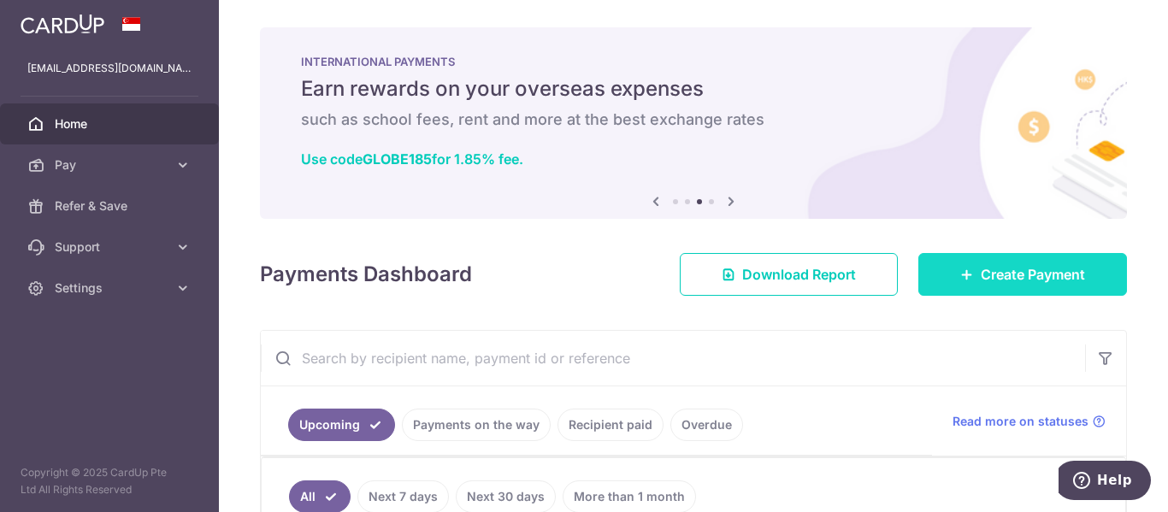
click at [981, 278] on span "Create Payment" at bounding box center [1033, 274] width 104 height 21
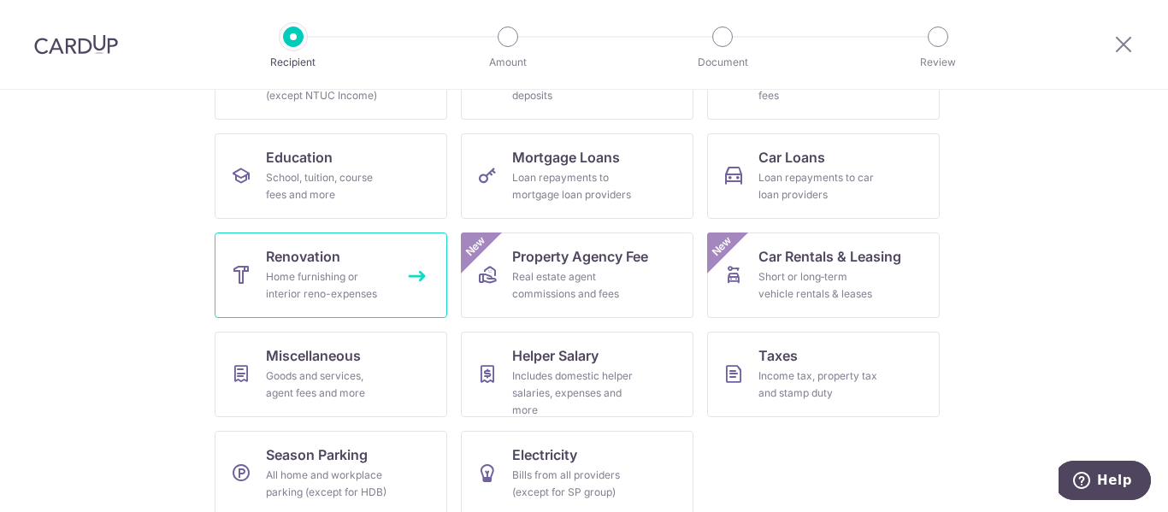
scroll to position [253, 0]
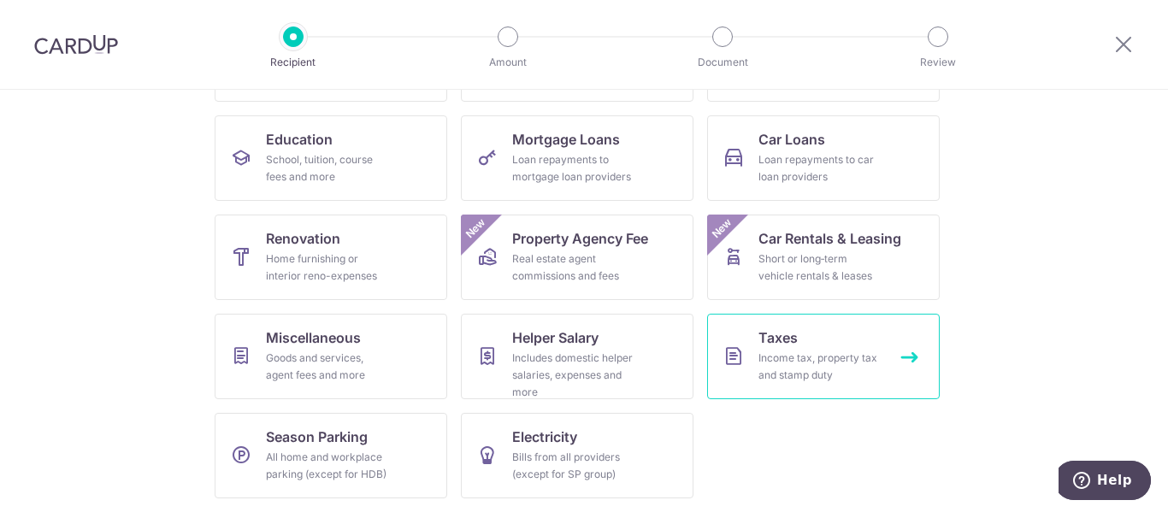
click at [763, 364] on div "Income tax, property tax and stamp duty" at bounding box center [820, 367] width 123 height 34
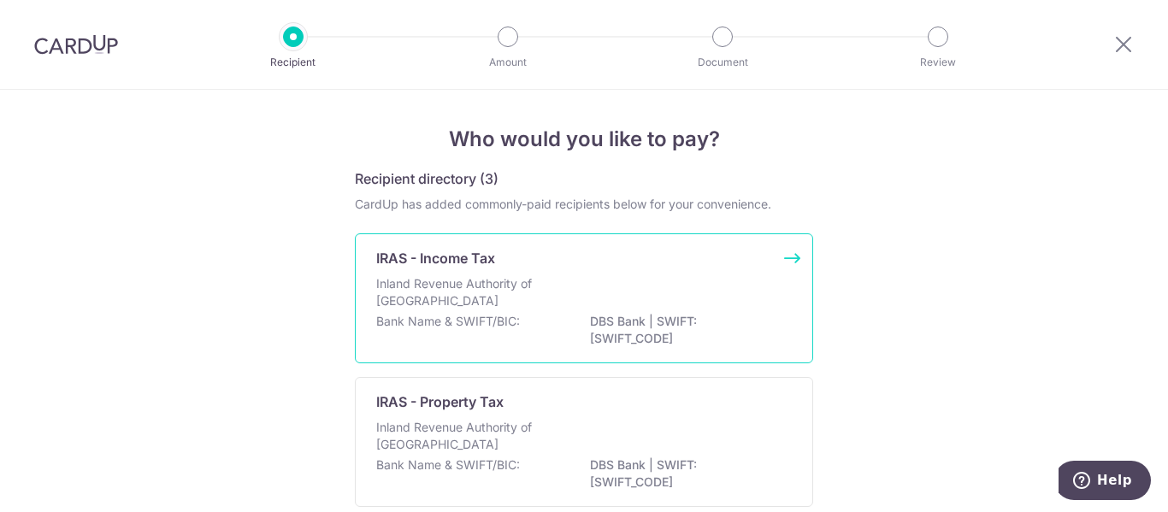
click at [535, 278] on p "Inland Revenue Authority of Singapore" at bounding box center [466, 292] width 181 height 34
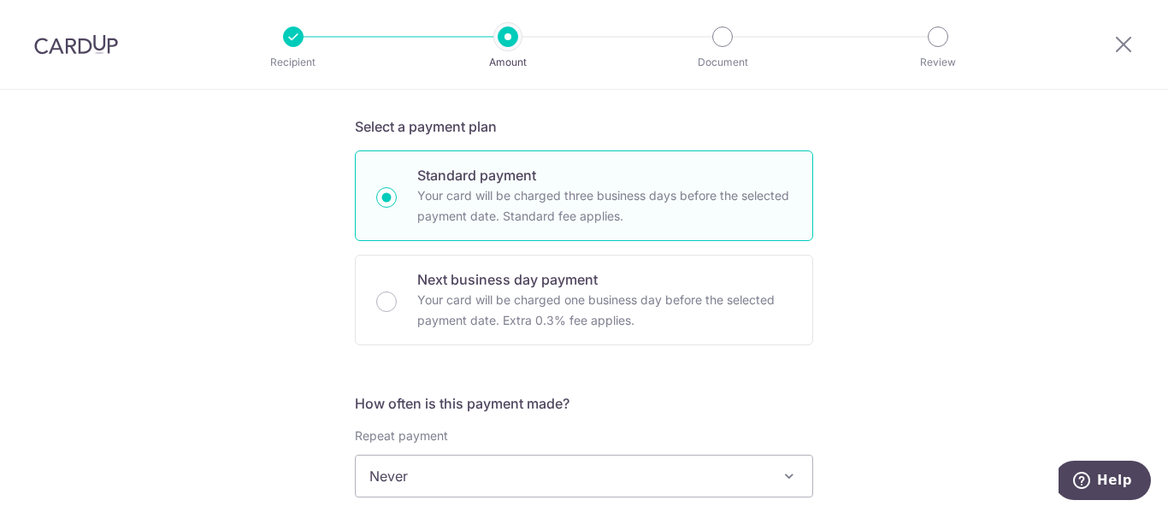
scroll to position [599, 0]
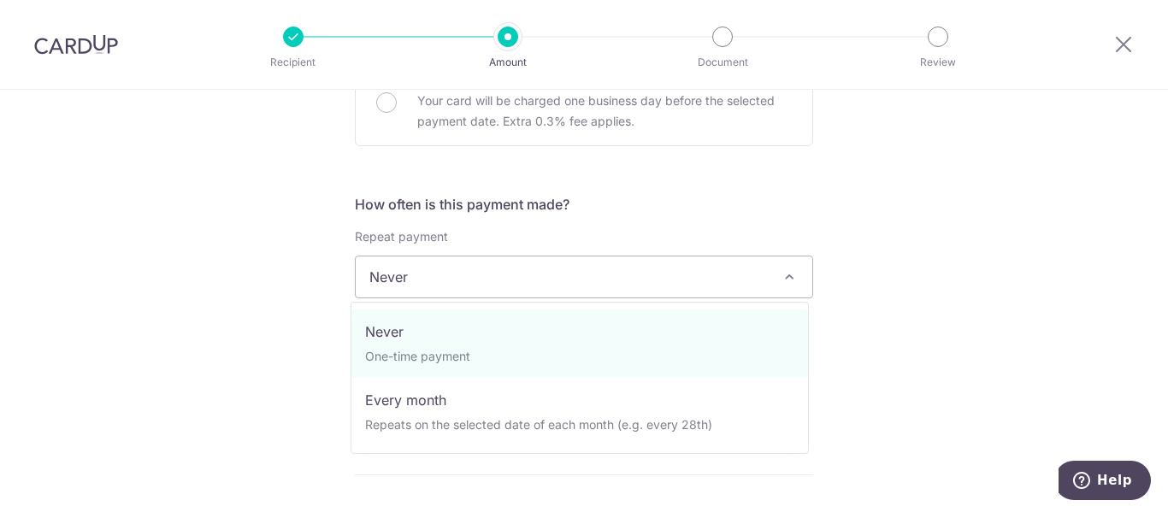
click at [507, 284] on span "Never" at bounding box center [584, 277] width 457 height 41
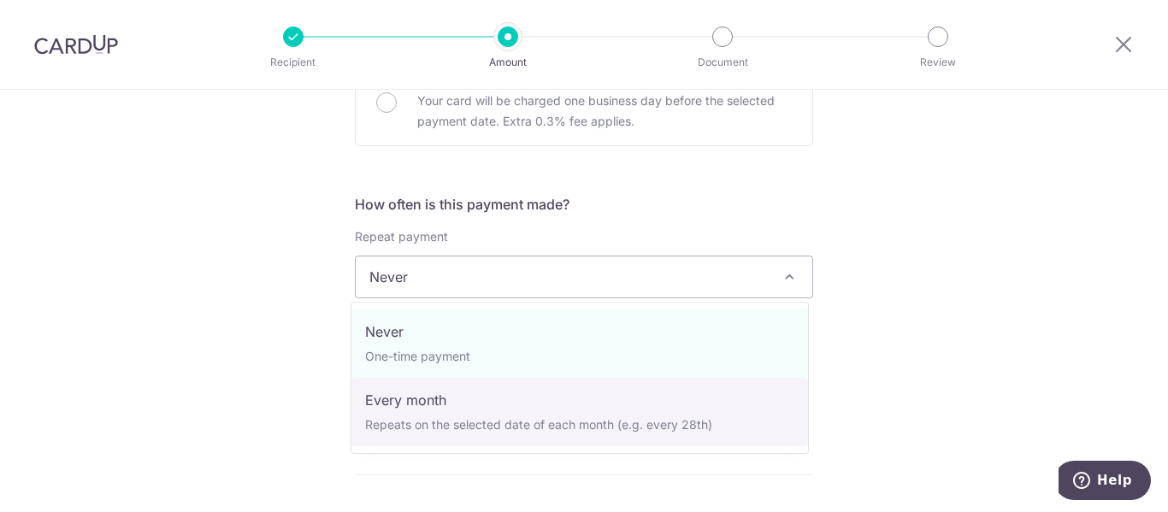
select select "3"
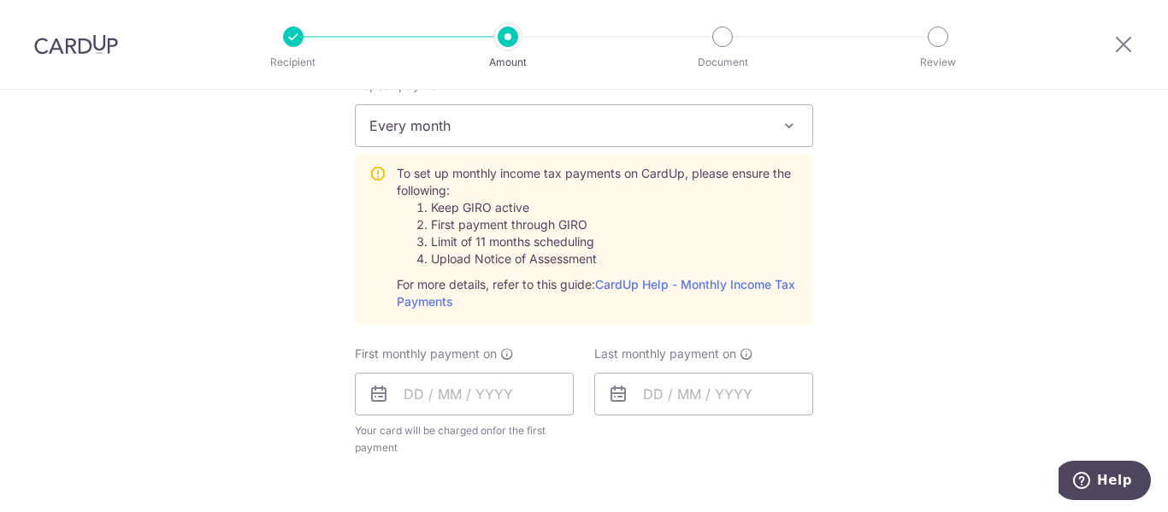
scroll to position [798, 0]
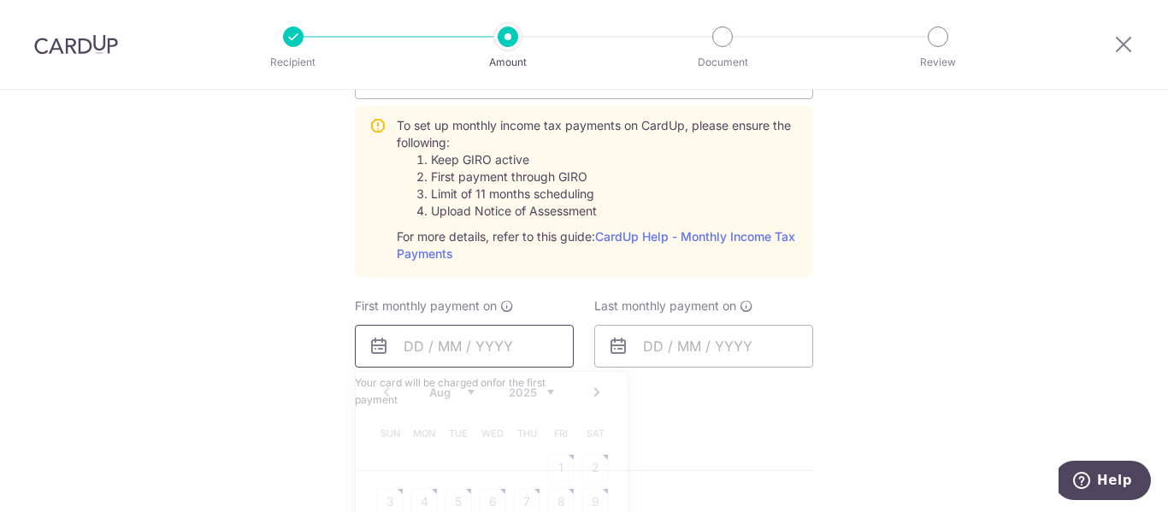
click at [479, 346] on input "text" at bounding box center [464, 346] width 219 height 43
click at [271, 352] on div "Tell us more about your payment Enter one-time or monthly payment amount SGD Th…" at bounding box center [584, 183] width 1168 height 1783
click at [464, 354] on input "text" at bounding box center [464, 346] width 219 height 43
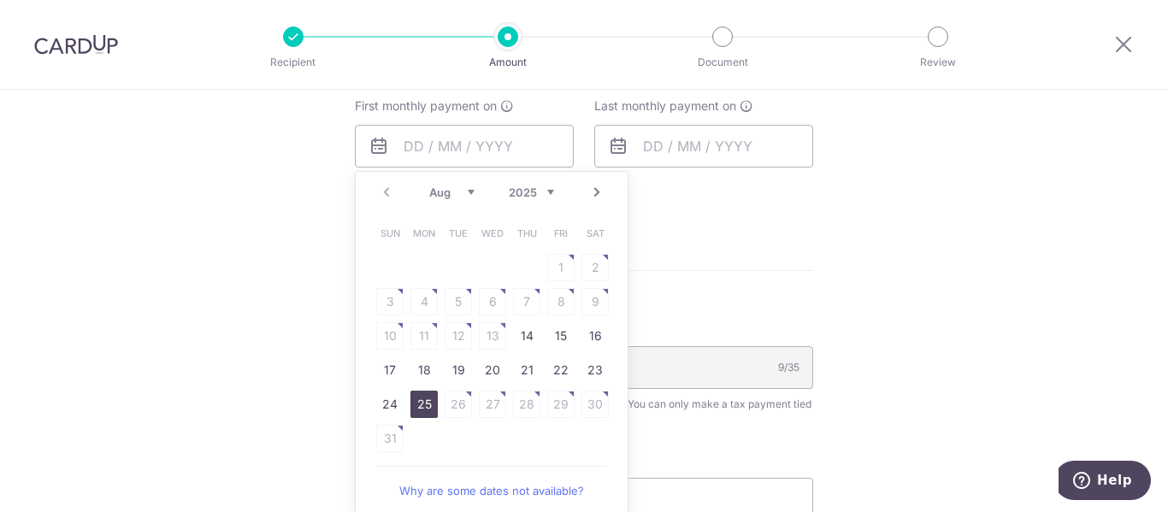
click at [417, 408] on link "25" at bounding box center [424, 404] width 27 height 27
type input "25/08/2025"
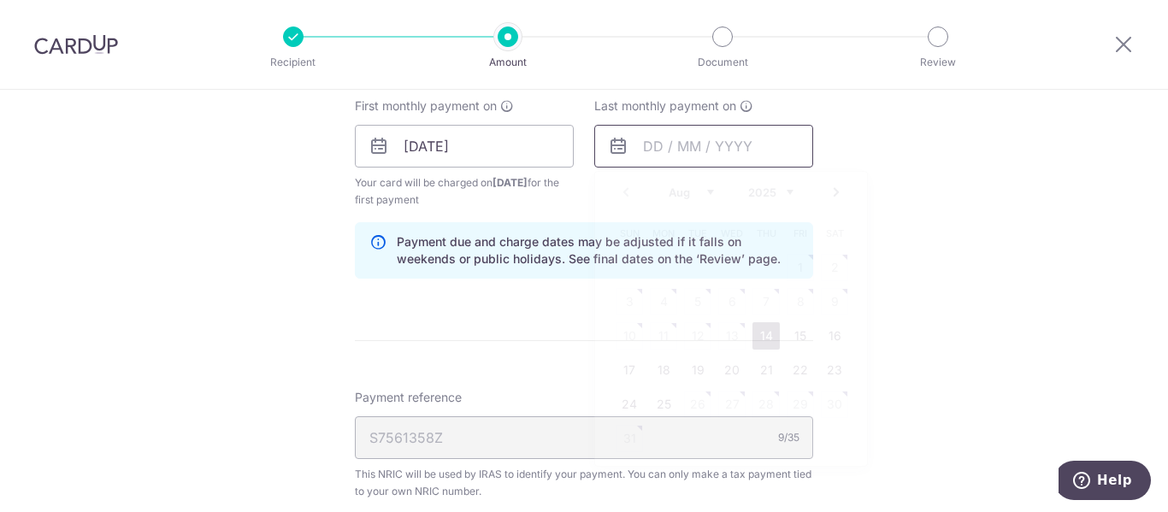
click at [671, 151] on input "text" at bounding box center [703, 146] width 219 height 43
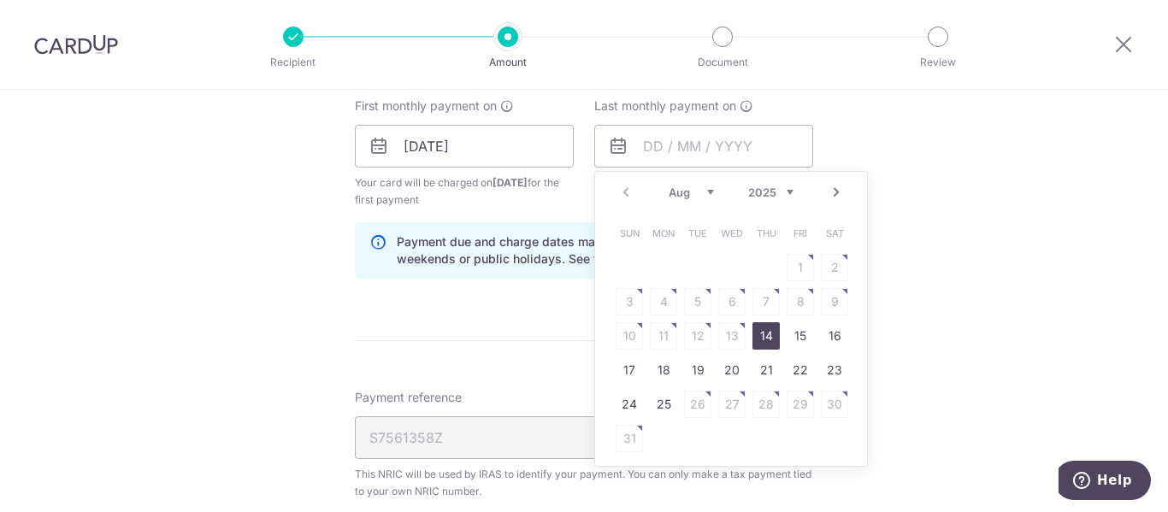
click at [831, 191] on link "Next" at bounding box center [836, 192] width 21 height 21
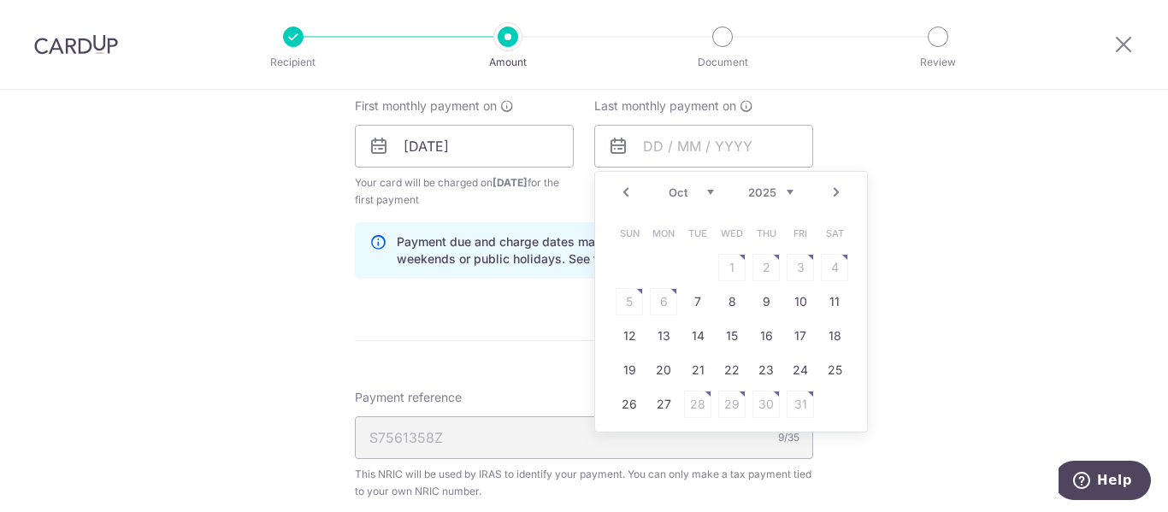
click at [831, 191] on link "Next" at bounding box center [836, 192] width 21 height 21
click at [624, 190] on link "Prev" at bounding box center [626, 192] width 21 height 21
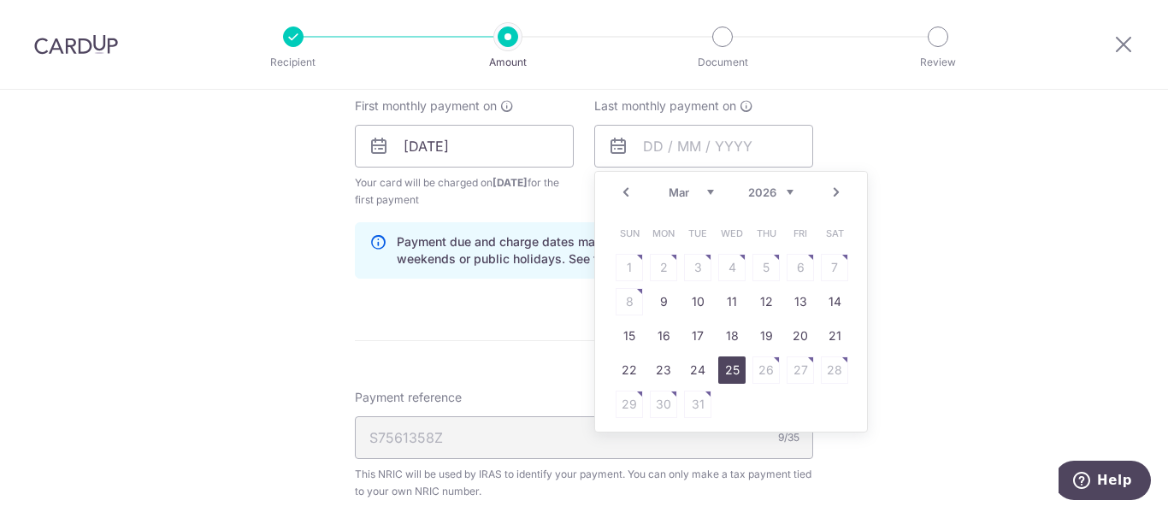
click at [724, 370] on link "25" at bounding box center [731, 370] width 27 height 27
type input "25/03/2026"
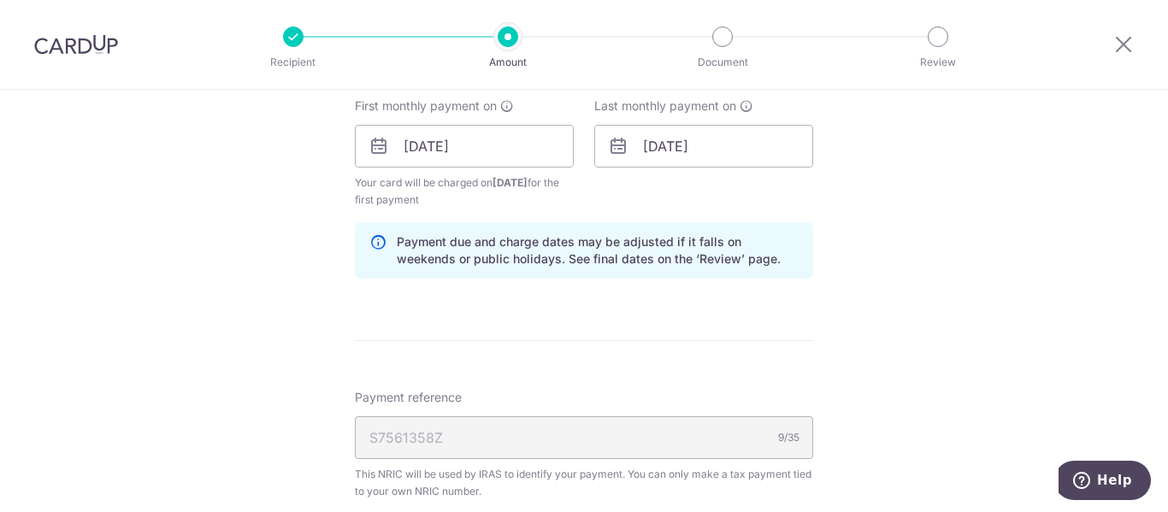
click at [887, 166] on div "Tell us more about your payment Enter one-time or monthly payment amount SGD Th…" at bounding box center [584, 19] width 1168 height 1854
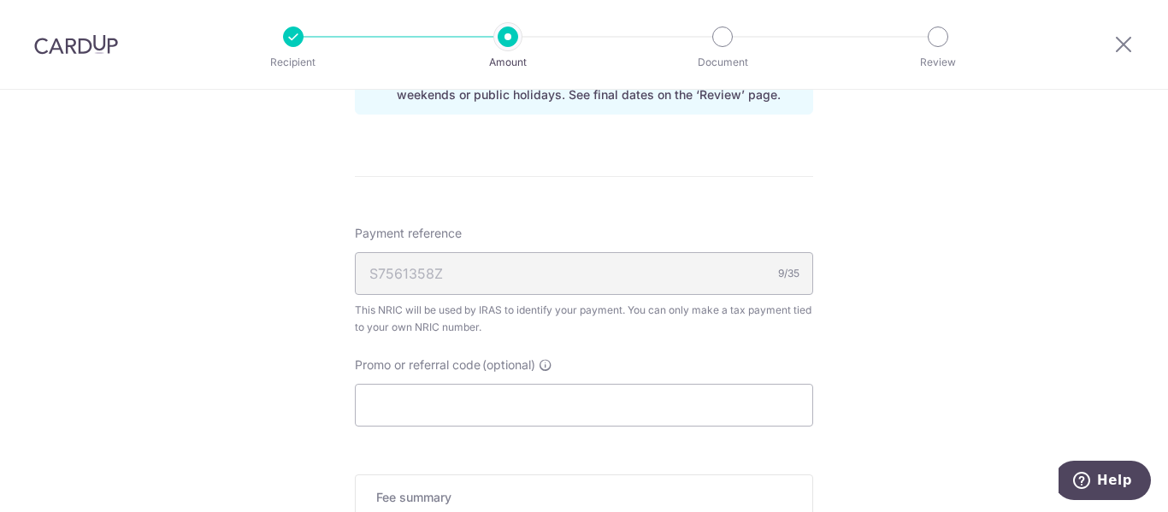
scroll to position [1197, 0]
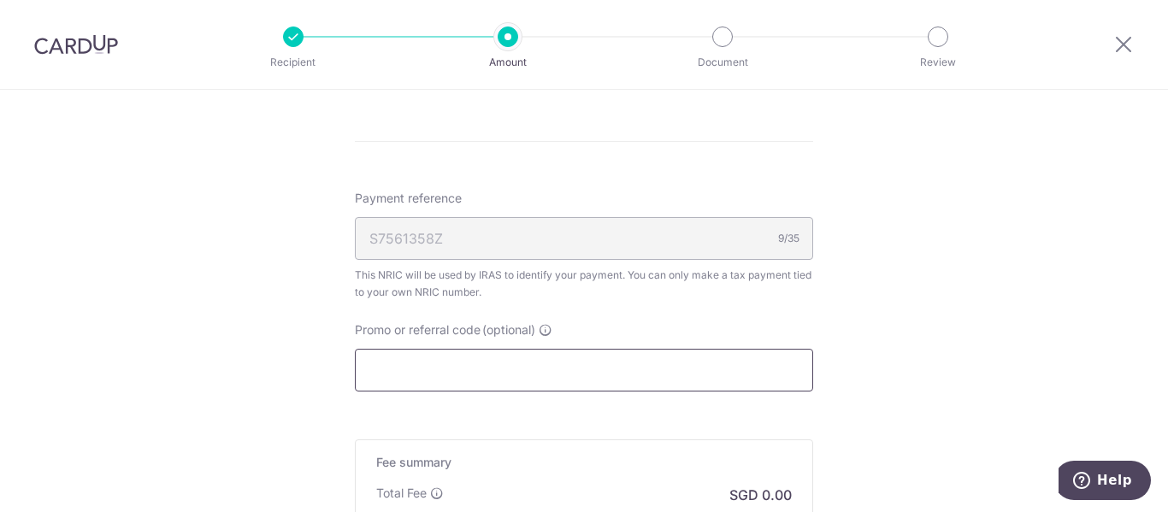
click at [423, 373] on input "Promo or referral code (optional)" at bounding box center [584, 370] width 458 height 43
paste input "VTAX25R"
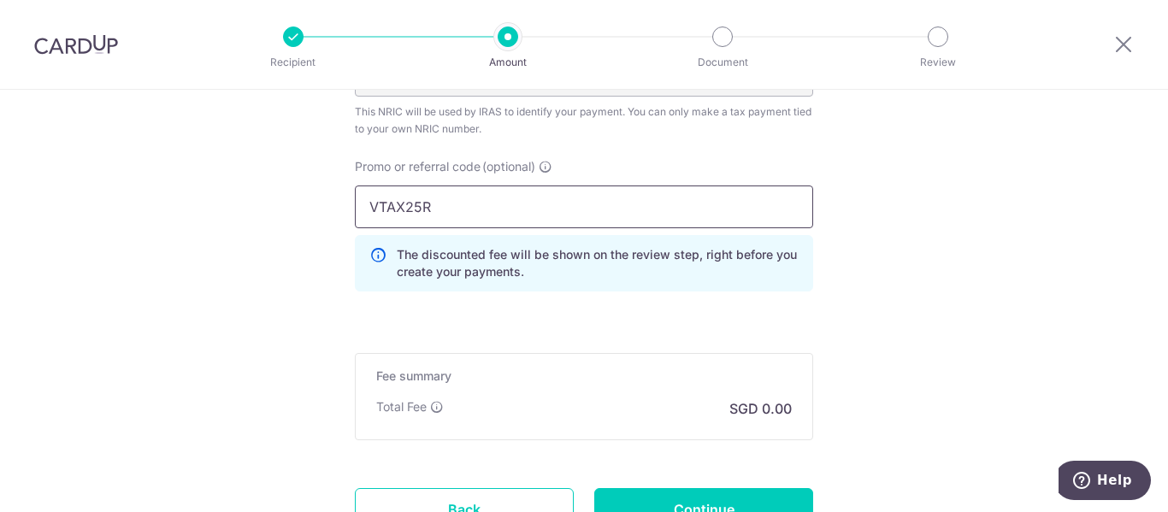
scroll to position [1397, 0]
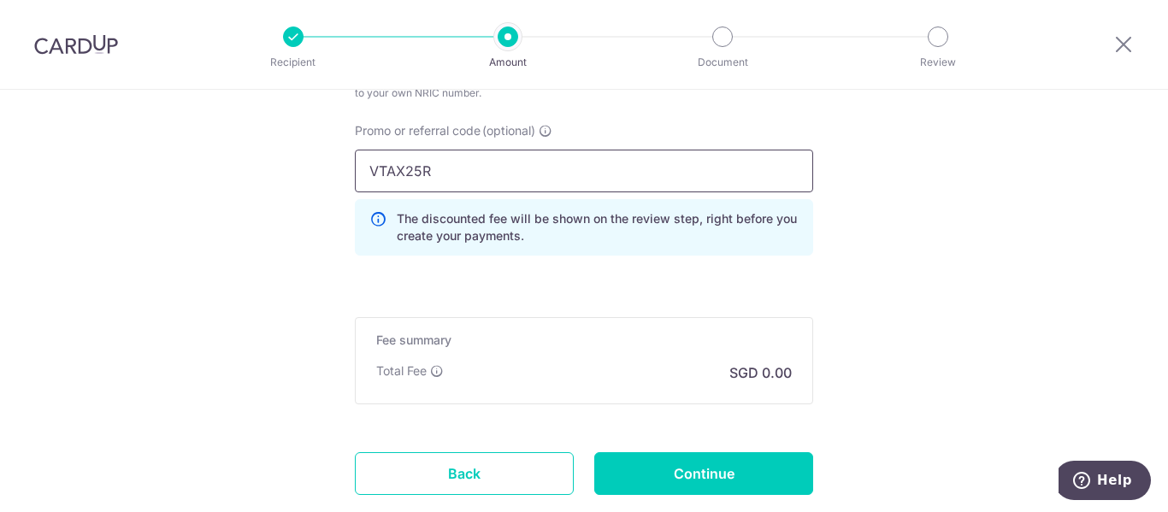
type input "VTAX25R"
click at [559, 267] on div "Promo or referral code (optional) VTAX25R The discounted fee will be shown on t…" at bounding box center [584, 195] width 479 height 147
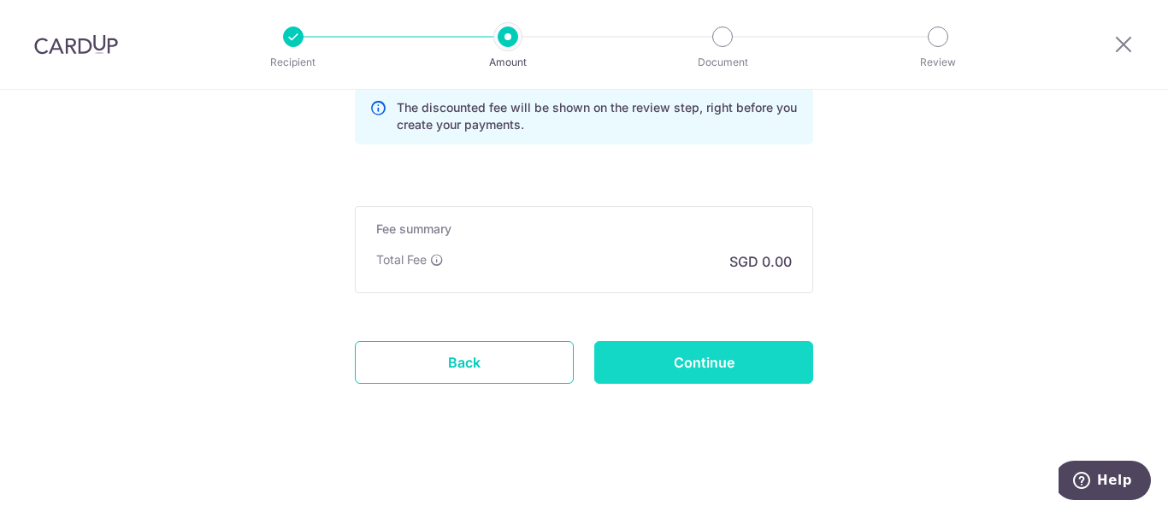
click at [648, 363] on input "Continue" at bounding box center [703, 362] width 219 height 43
type input "Create Schedule"
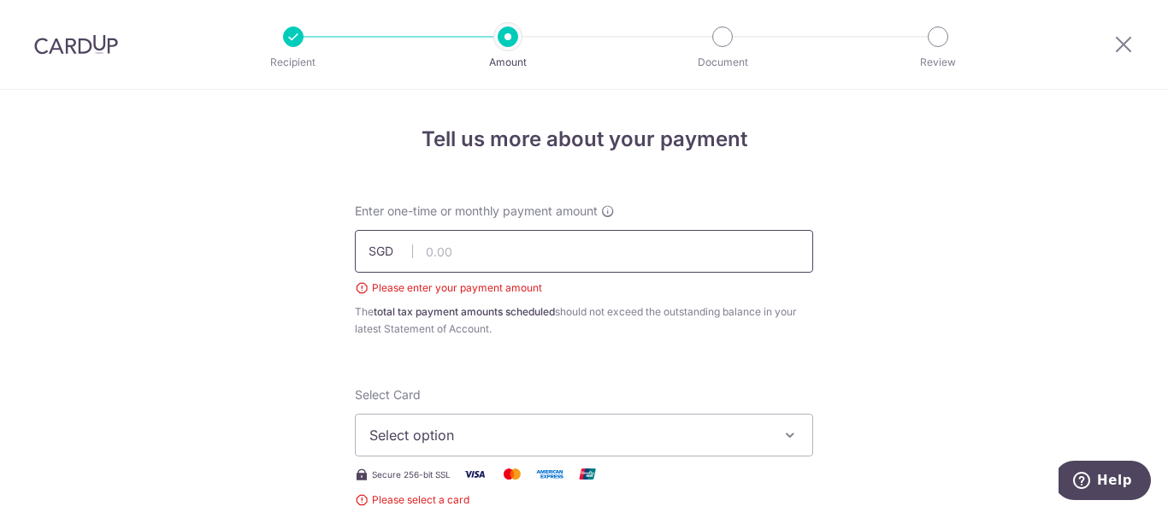
click at [430, 245] on input "text" at bounding box center [584, 251] width 458 height 43
type input "2,472.27"
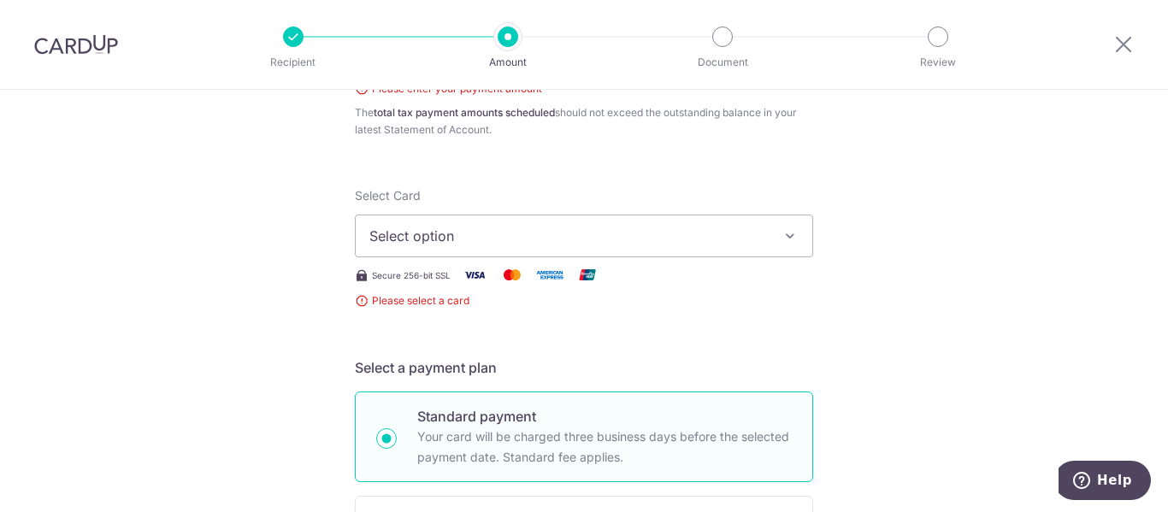
click at [491, 239] on span "Select option" at bounding box center [569, 236] width 399 height 21
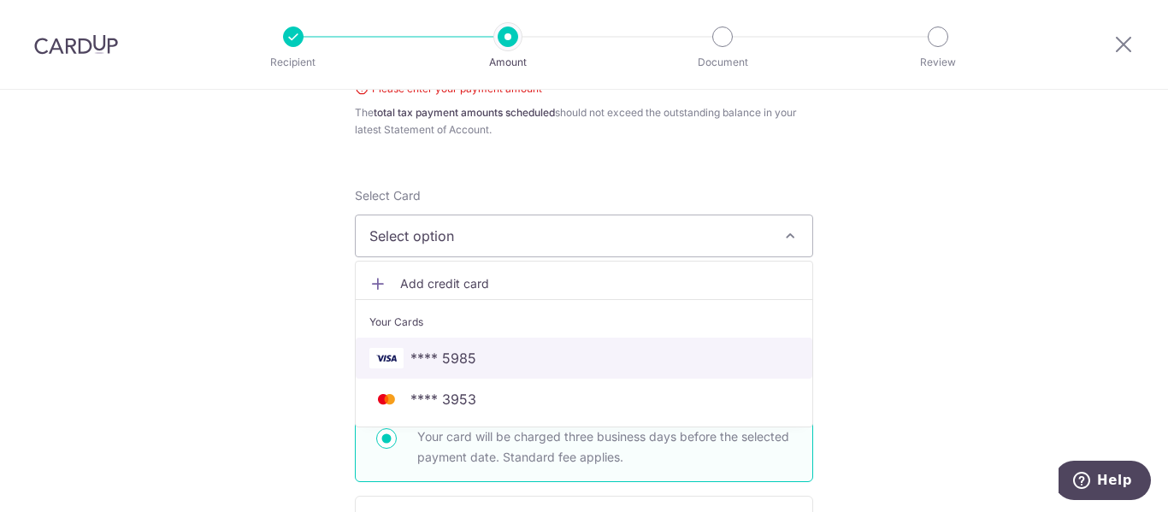
click at [508, 348] on span "**** 5985" at bounding box center [584, 358] width 429 height 21
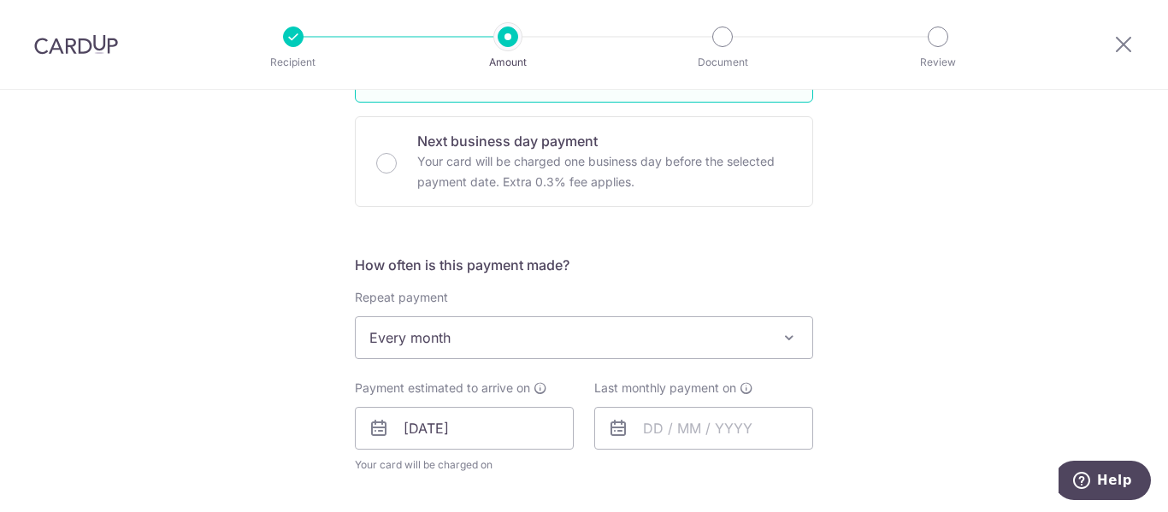
scroll to position [599, 0]
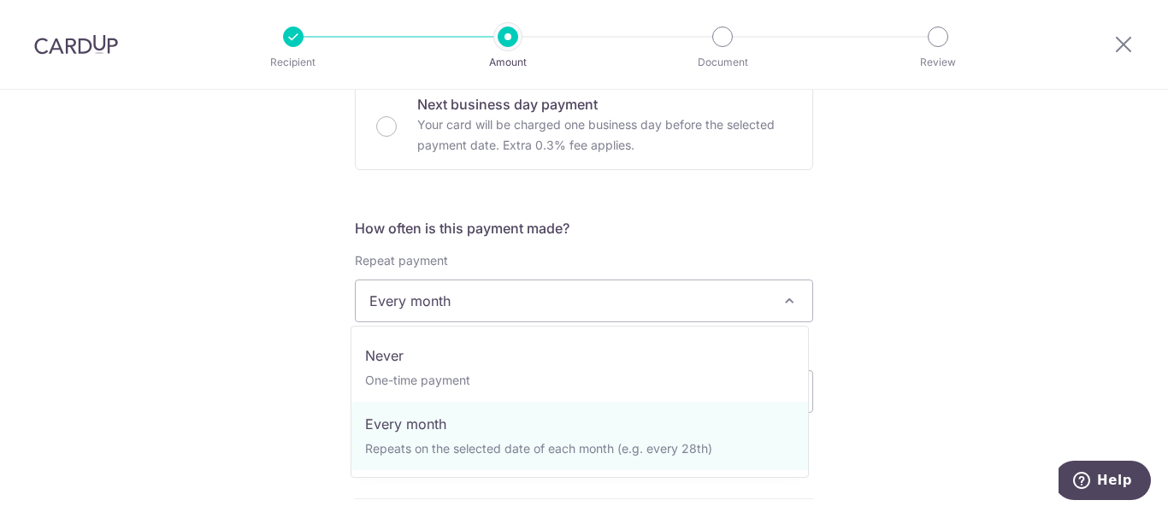
click at [441, 314] on span "Every month" at bounding box center [584, 301] width 457 height 41
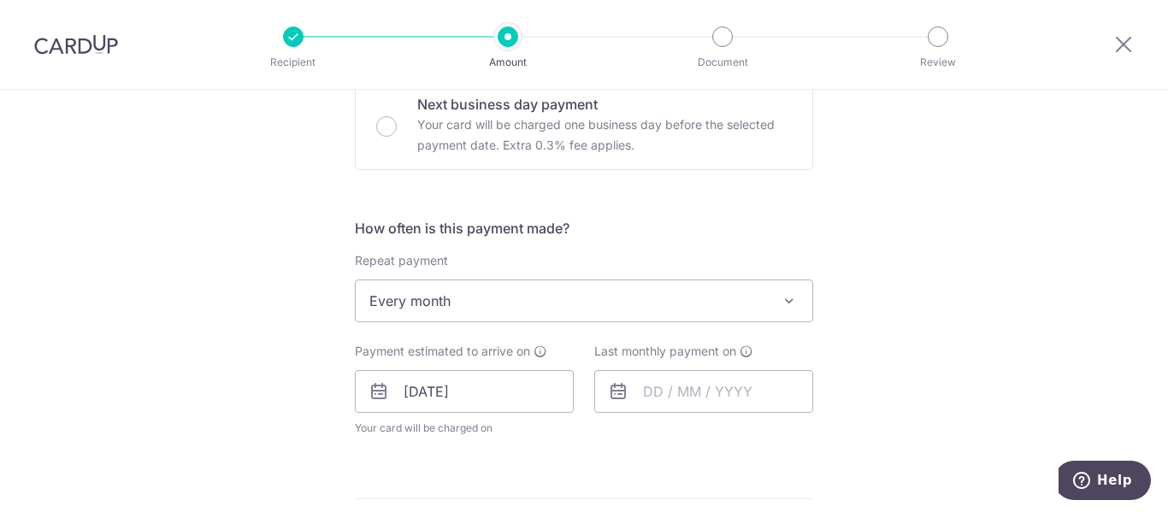
click at [441, 314] on span "Every month" at bounding box center [584, 301] width 457 height 41
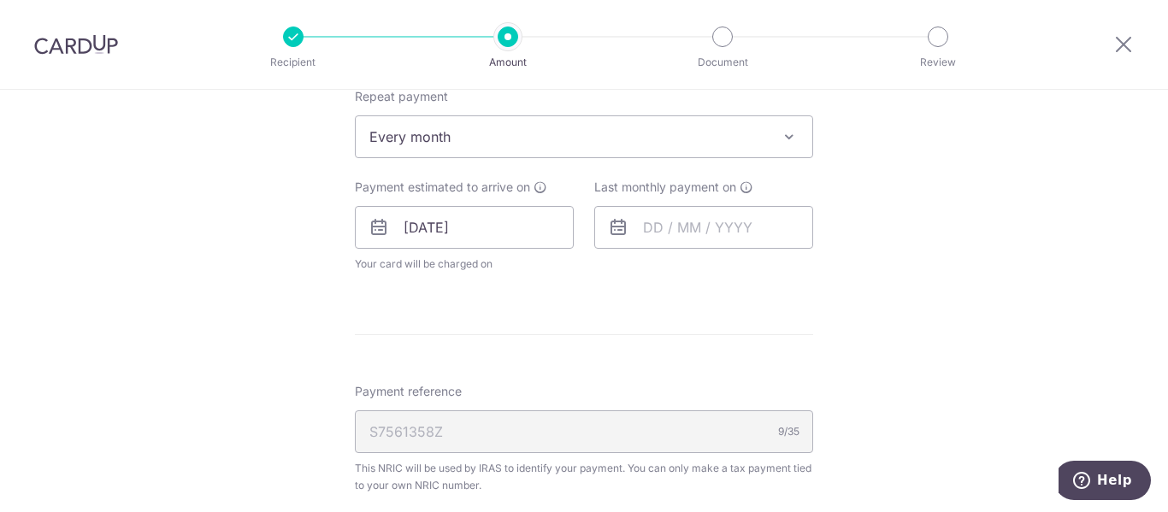
scroll to position [798, 0]
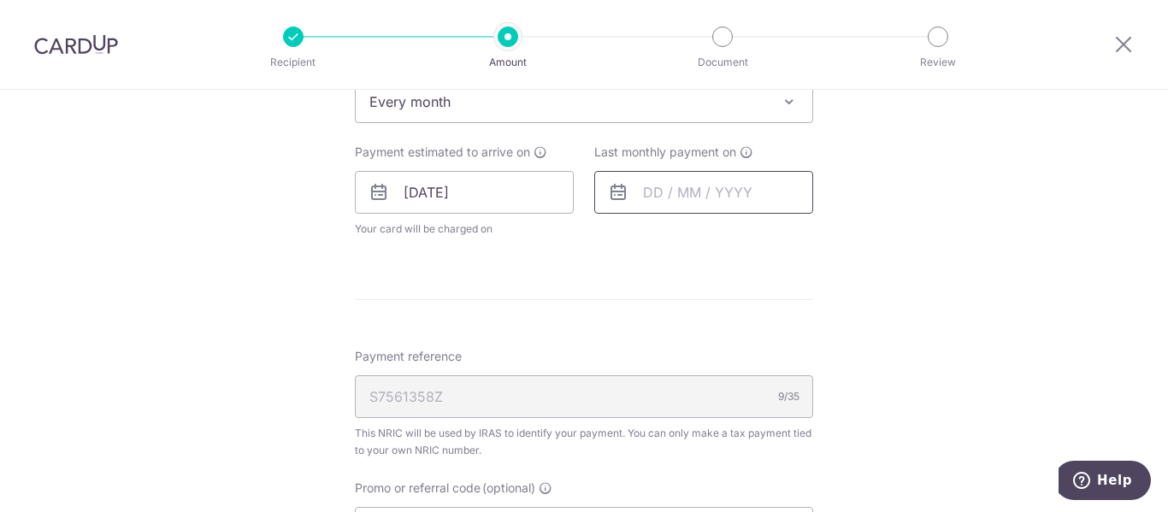
click at [638, 183] on input "text" at bounding box center [703, 192] width 219 height 43
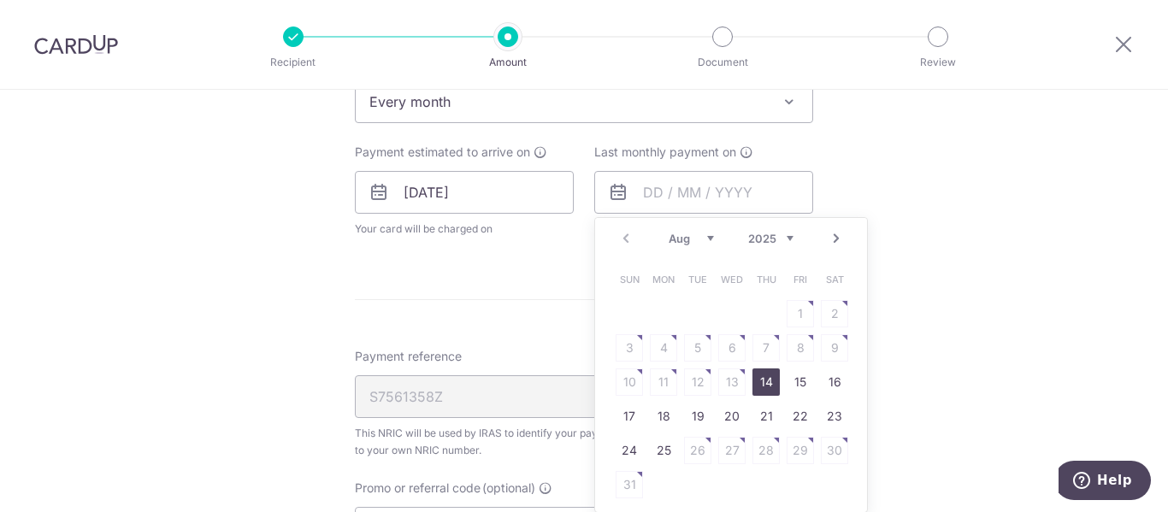
click at [831, 233] on link "Next" at bounding box center [836, 238] width 21 height 21
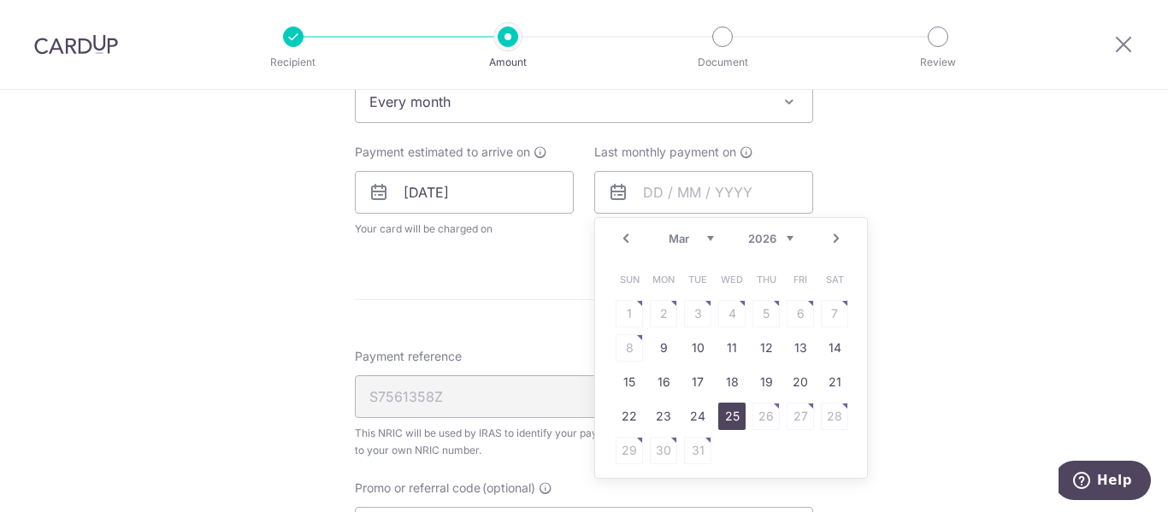
click at [724, 413] on link "25" at bounding box center [731, 416] width 27 height 27
type input "25/03/2026"
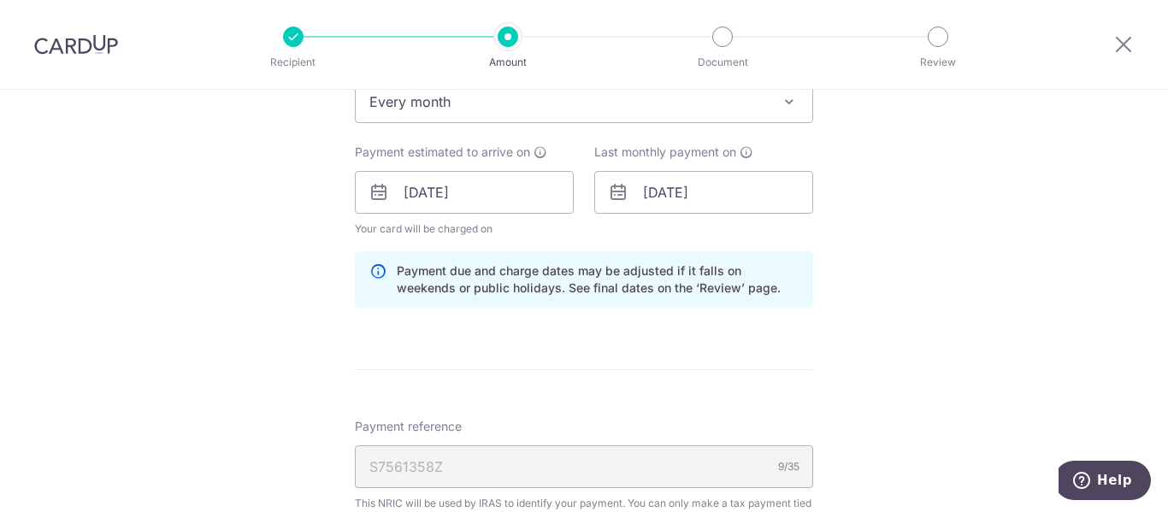
click at [933, 291] on div "Tell us more about your payment Enter one-time or monthly payment amount SGD 2,…" at bounding box center [584, 171] width 1168 height 1759
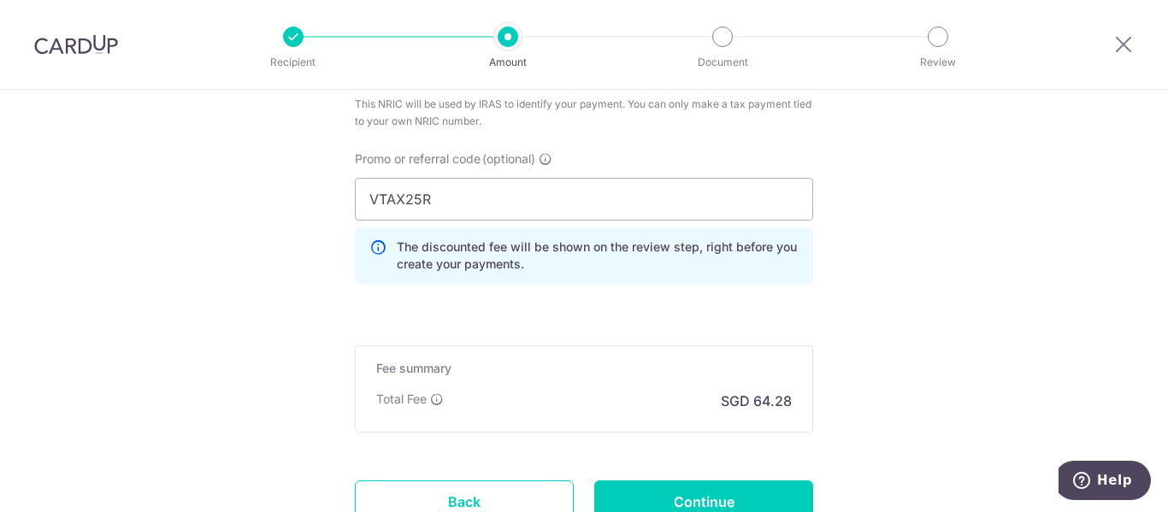
scroll to position [1337, 0]
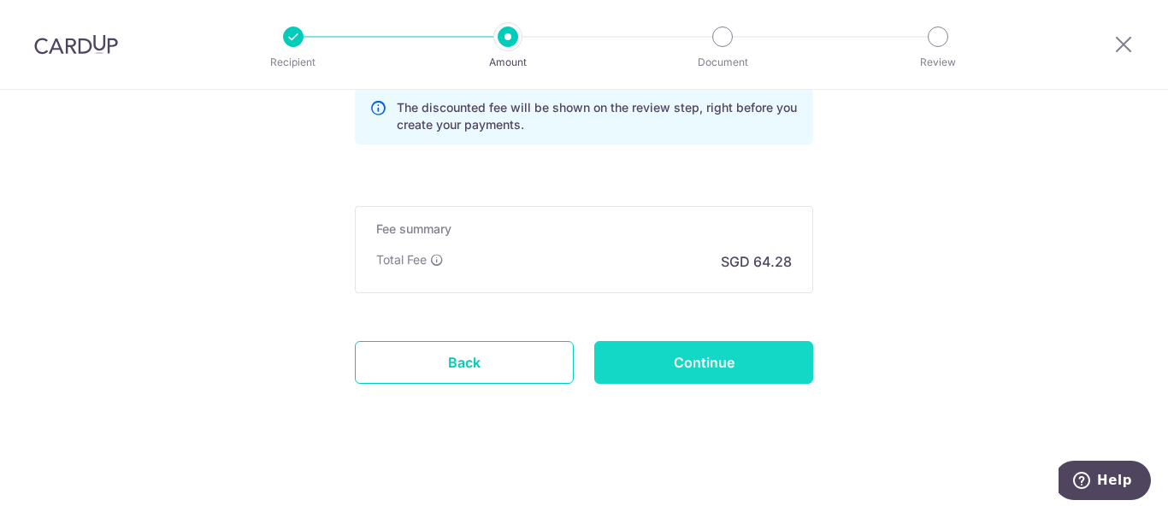
click at [724, 368] on input "Continue" at bounding box center [703, 362] width 219 height 43
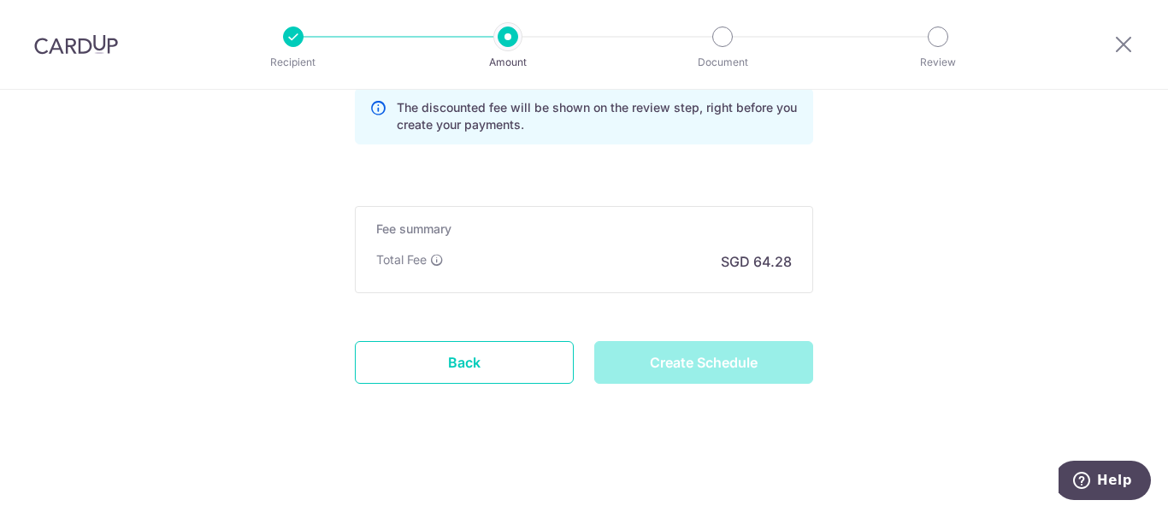
type input "Create Schedule"
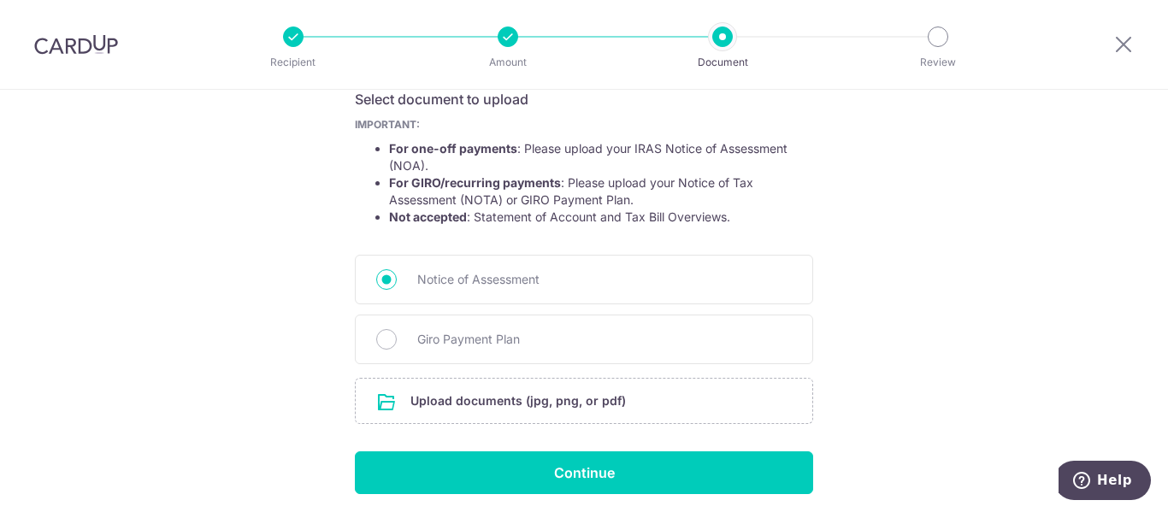
scroll to position [361, 0]
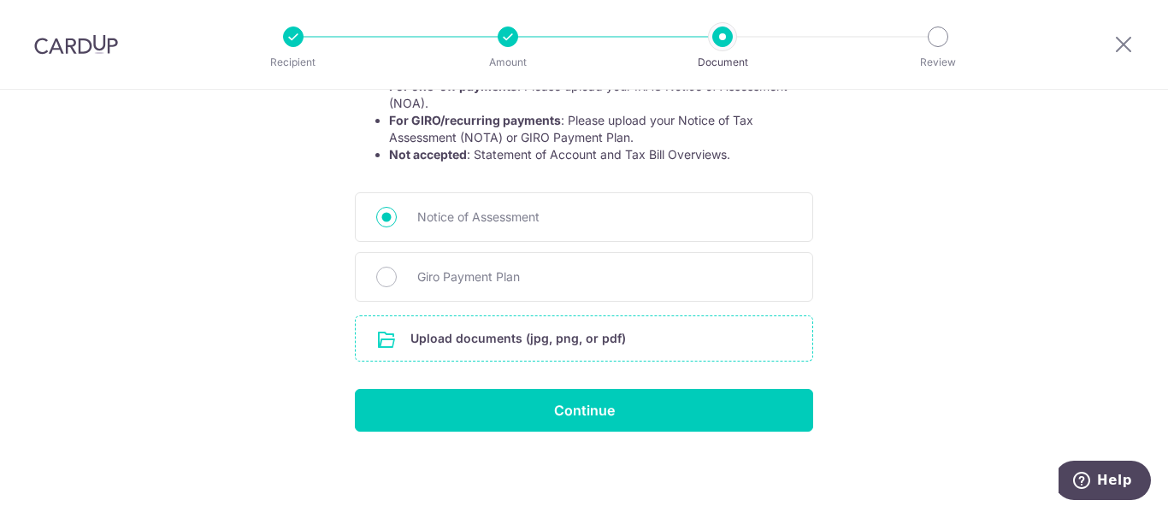
click at [504, 328] on input "file" at bounding box center [584, 338] width 457 height 44
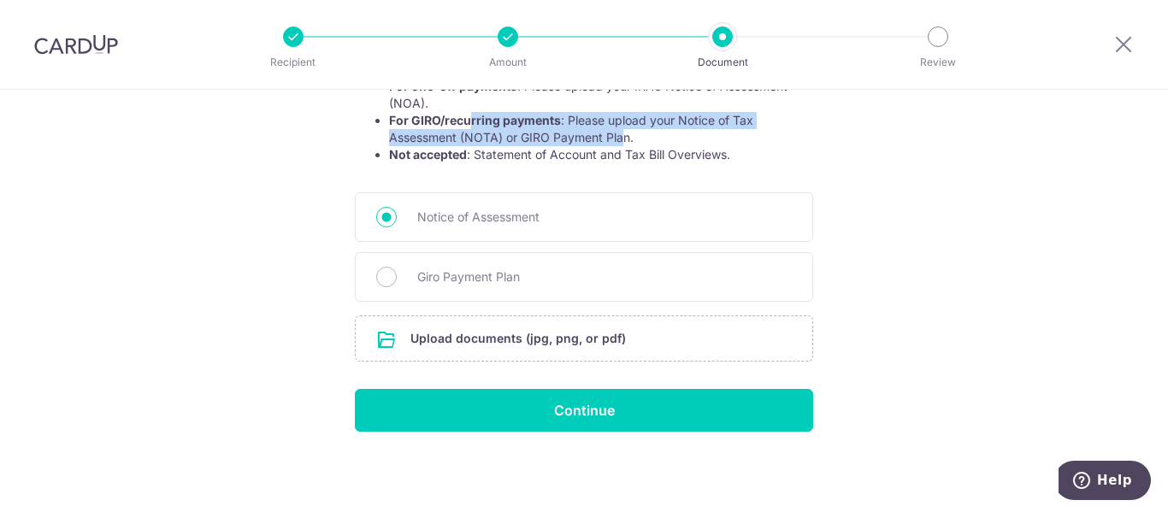
drag, startPoint x: 469, startPoint y: 120, endPoint x: 619, endPoint y: 131, distance: 151.0
click at [619, 131] on li "For GIRO/recurring payments : Please upload your Notice of Tax Assessment (NOTA…" at bounding box center [601, 129] width 424 height 34
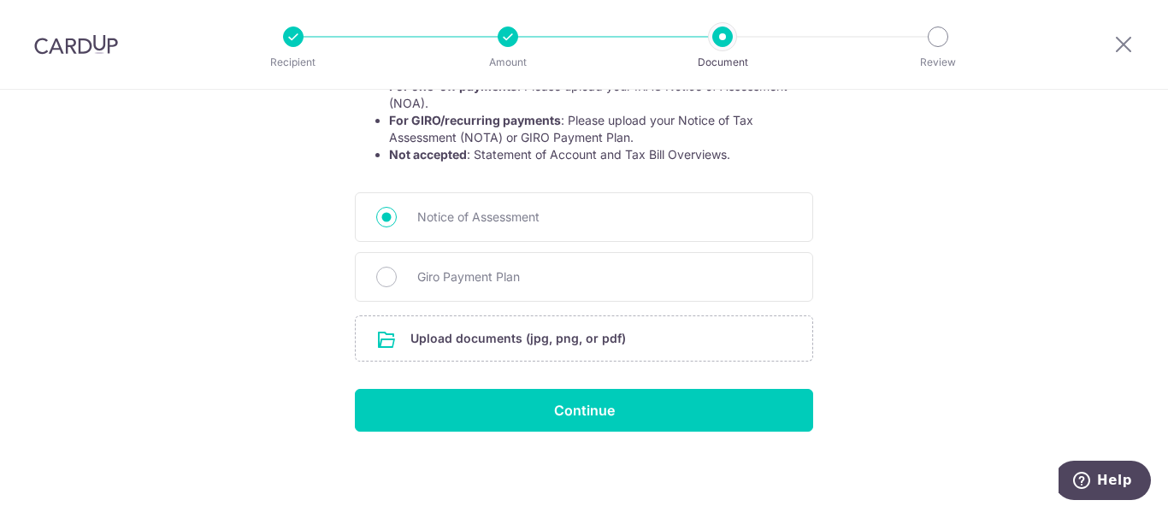
click at [701, 131] on li "For GIRO/recurring payments : Please upload your Notice of Tax Assessment (NOTA…" at bounding box center [601, 129] width 424 height 34
drag, startPoint x: 518, startPoint y: 404, endPoint x: 447, endPoint y: 330, distance: 102.2
click at [456, 346] on form "Your supporting documents will enable us to approve your payments smoothly! Ple…" at bounding box center [584, 137] width 458 height 590
click at [447, 330] on input "file" at bounding box center [584, 338] width 457 height 44
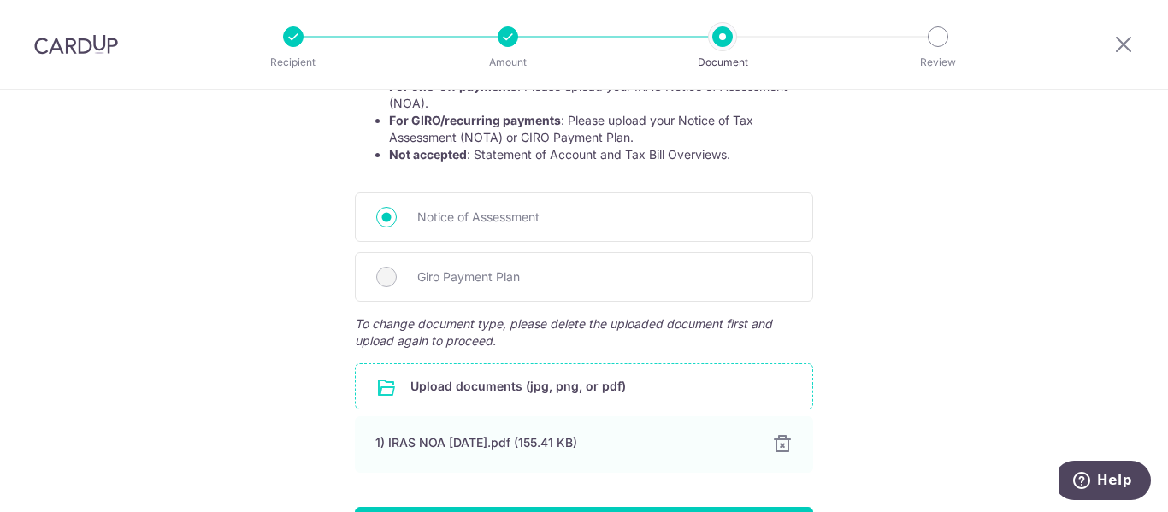
scroll to position [479, 0]
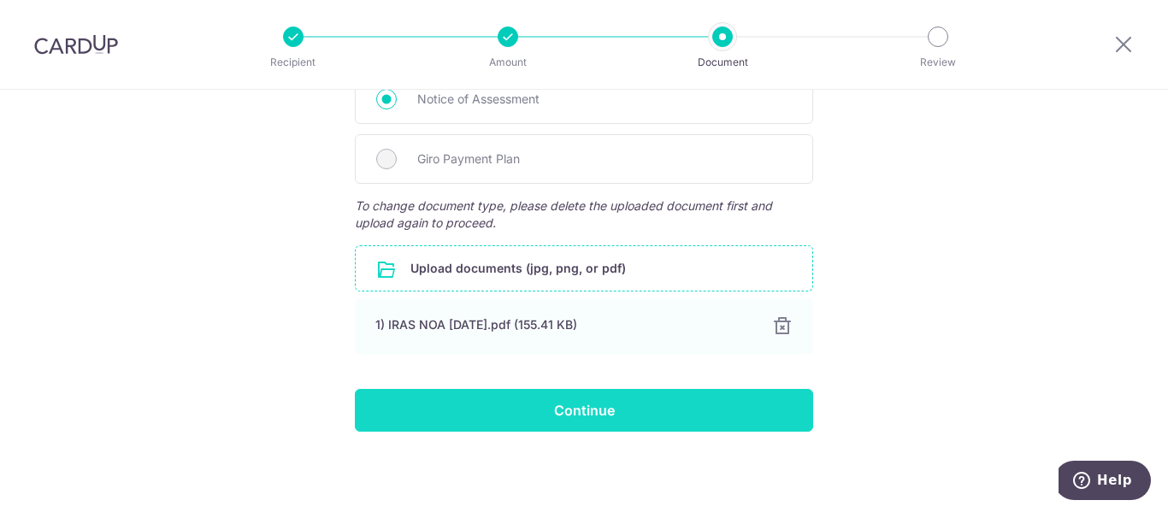
click at [608, 417] on input "Continue" at bounding box center [584, 410] width 458 height 43
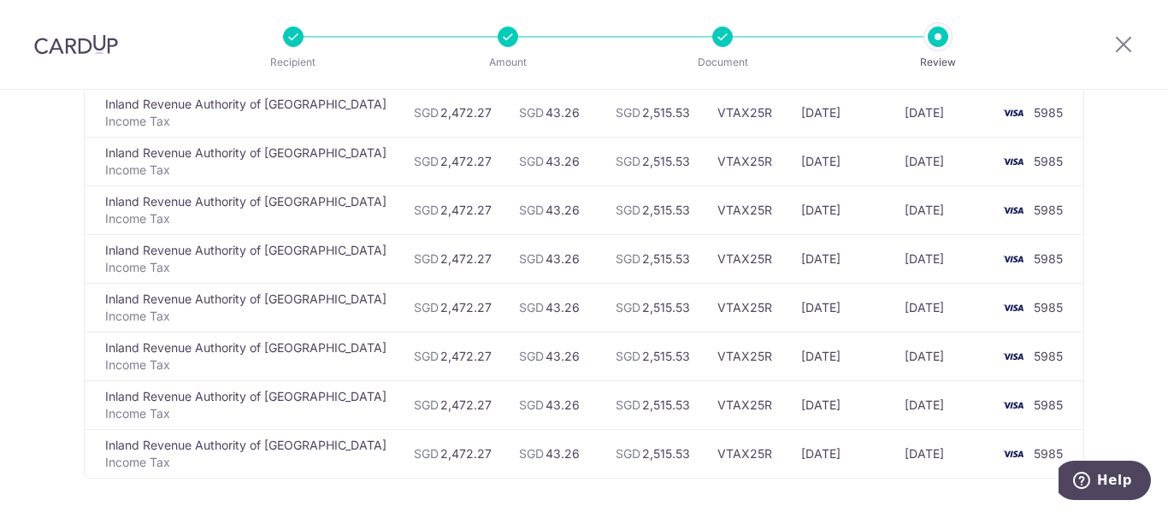
scroll to position [399, 0]
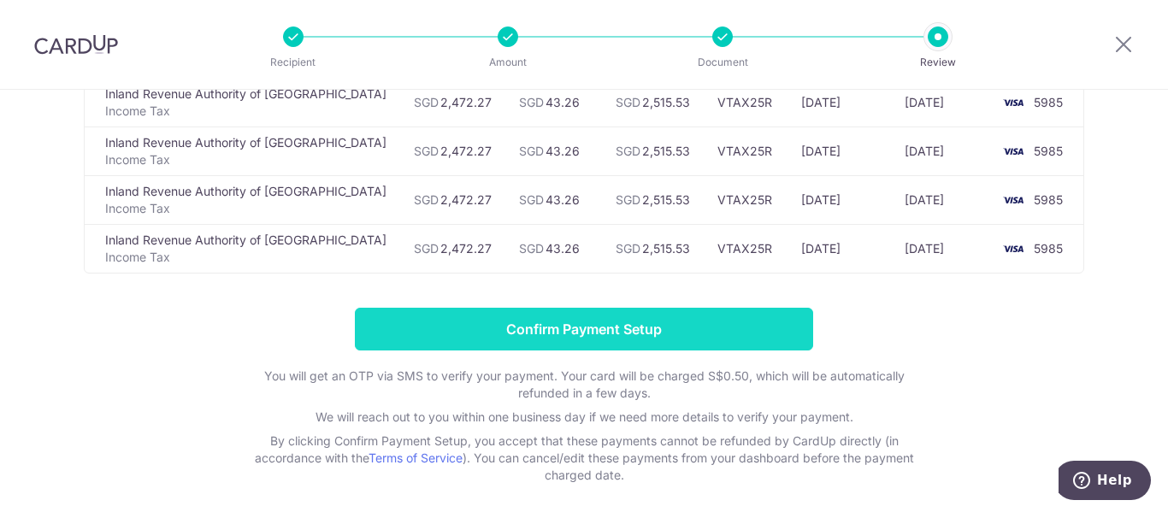
click at [577, 325] on input "Confirm Payment Setup" at bounding box center [584, 329] width 458 height 43
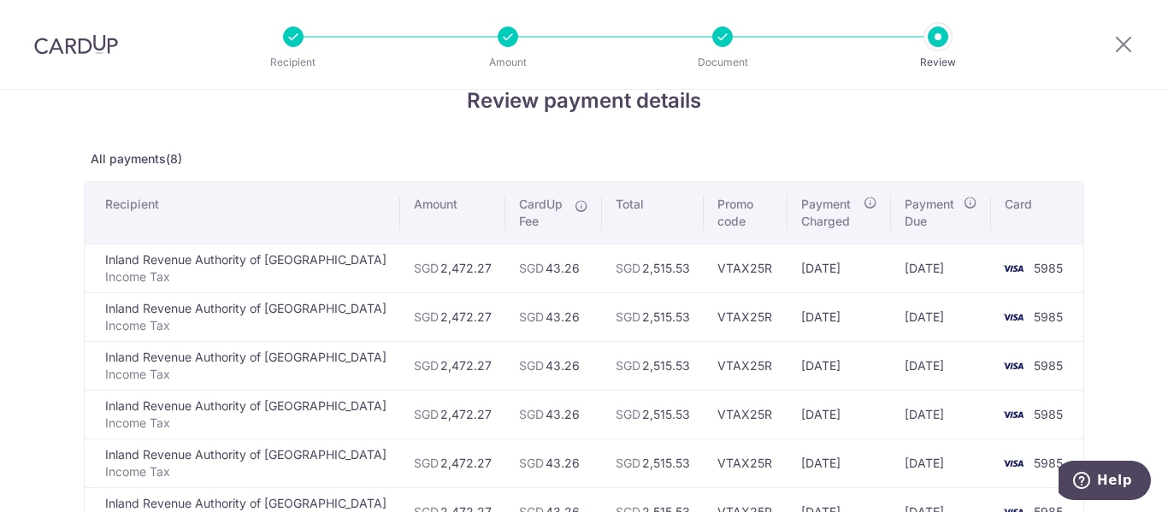
scroll to position [0, 0]
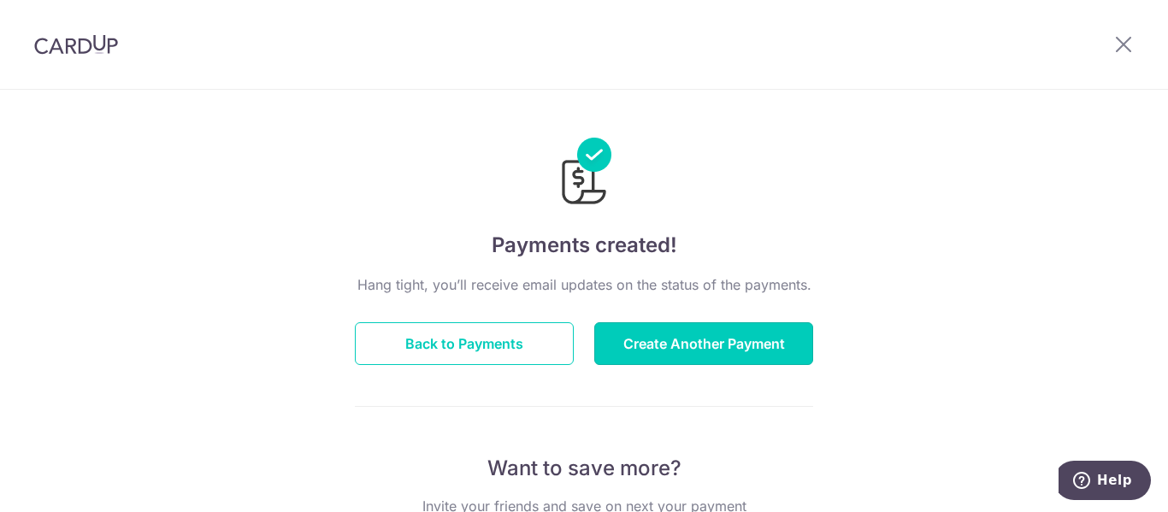
drag, startPoint x: 648, startPoint y: 338, endPoint x: 837, endPoint y: 227, distance: 219.3
